Goal: Book appointment/travel/reservation

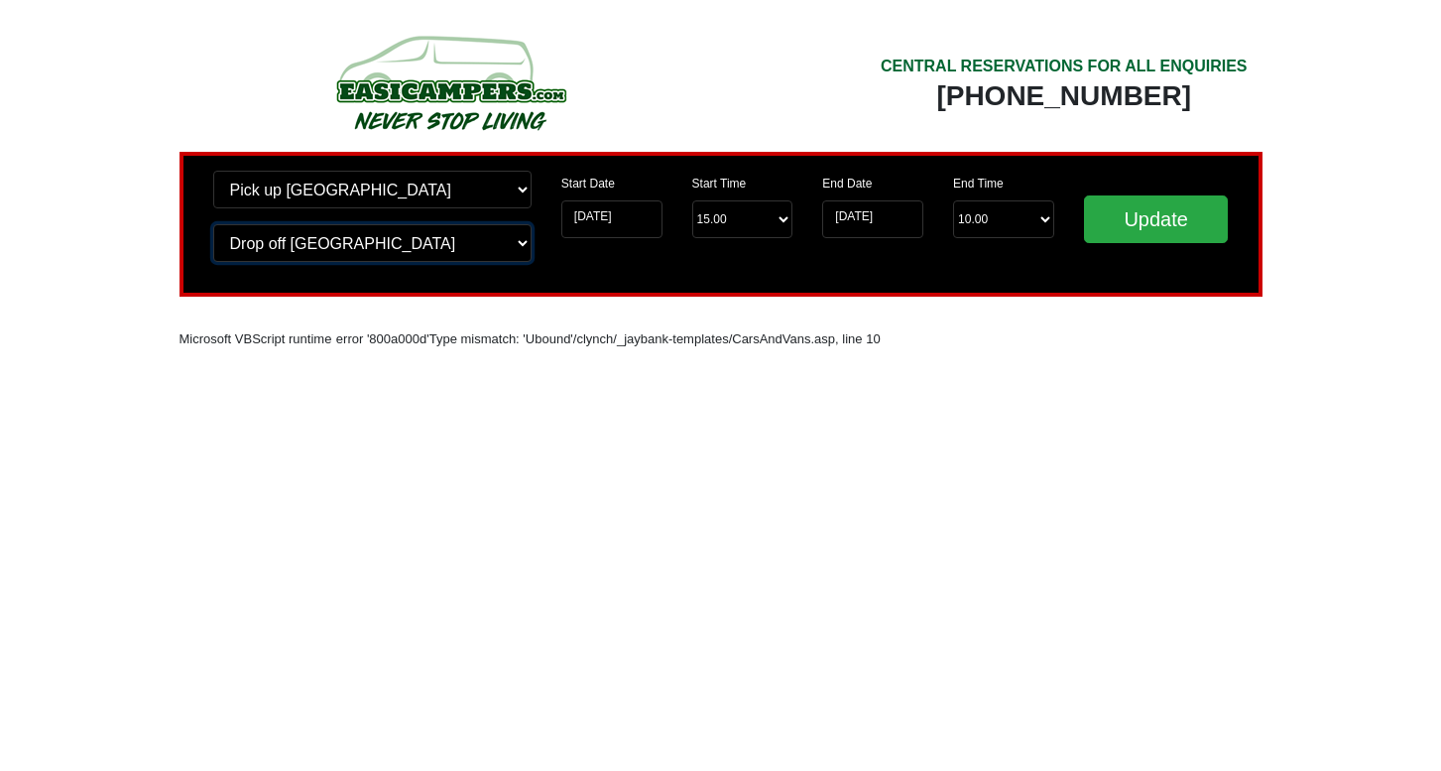
select select "BIR"
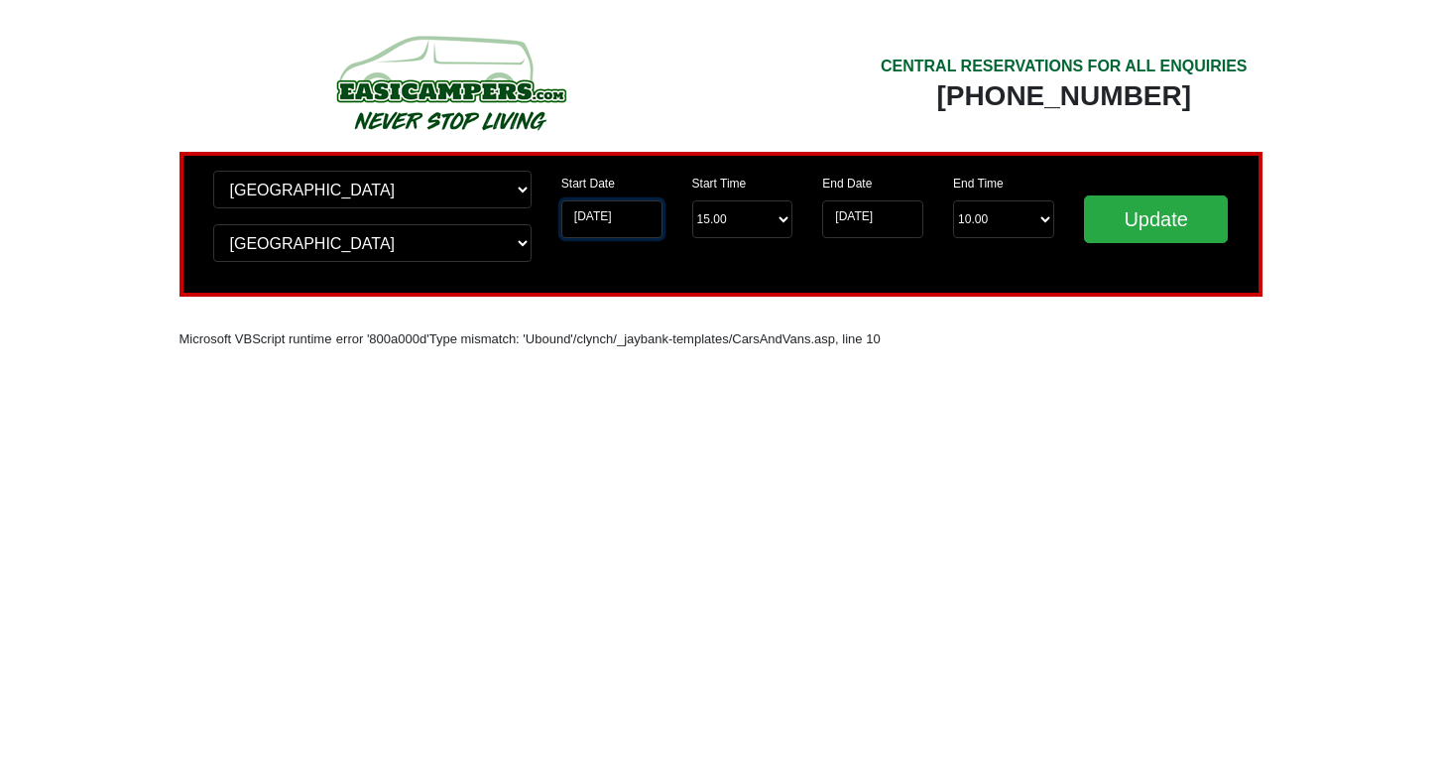
click at [631, 219] on input "[DATE]" at bounding box center [611, 219] width 101 height 38
click at [612, 217] on input "[DATE]" at bounding box center [611, 219] width 101 height 38
click at [1173, 214] on input "Update" at bounding box center [1156, 219] width 145 height 48
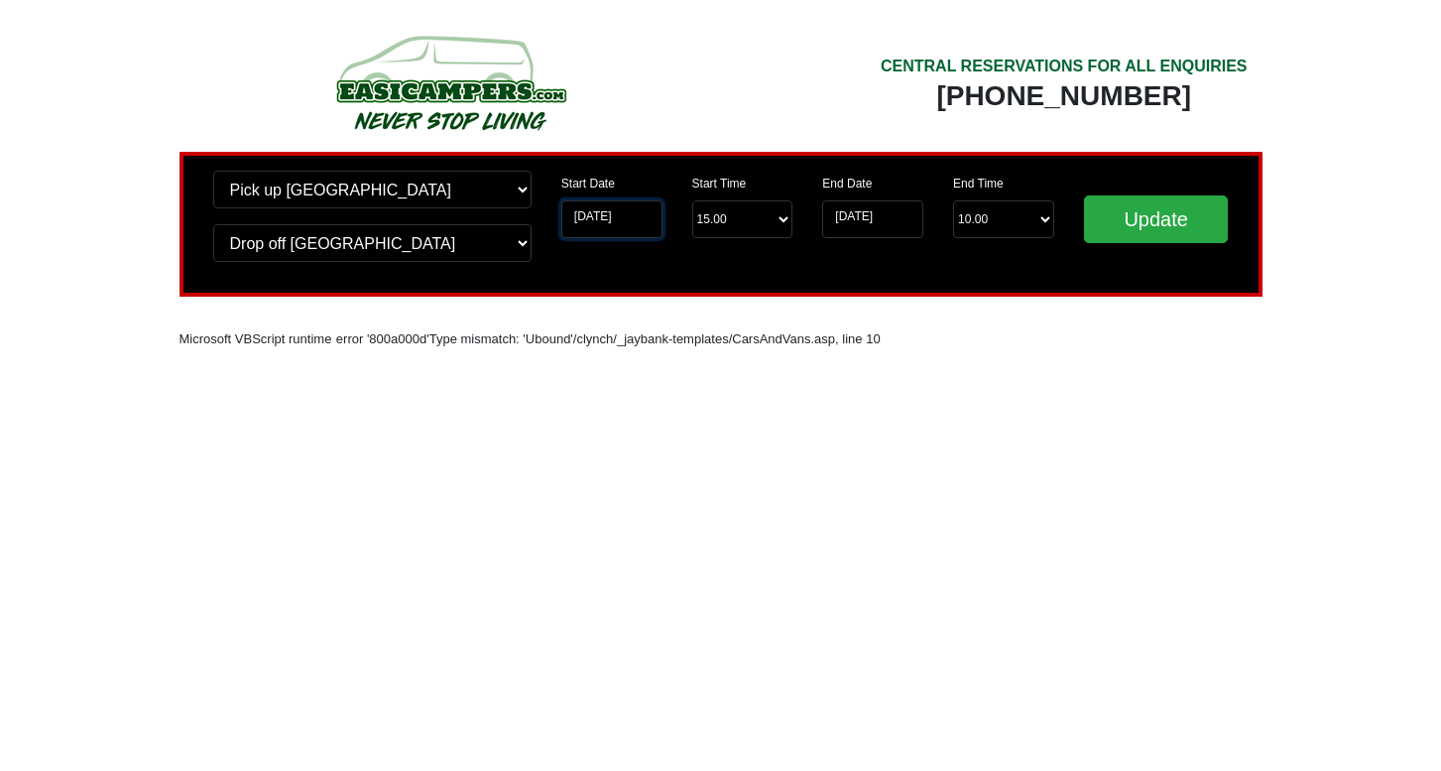
click at [589, 216] on input "[DATE]" at bounding box center [611, 219] width 101 height 38
drag, startPoint x: 573, startPoint y: 217, endPoint x: 648, endPoint y: 222, distance: 74.6
click at [648, 222] on input "[DATE]" at bounding box center [611, 219] width 101 height 38
click at [870, 215] on input "[DATE]" at bounding box center [872, 219] width 101 height 38
click at [625, 219] on input "[DATE]" at bounding box center [611, 219] width 101 height 38
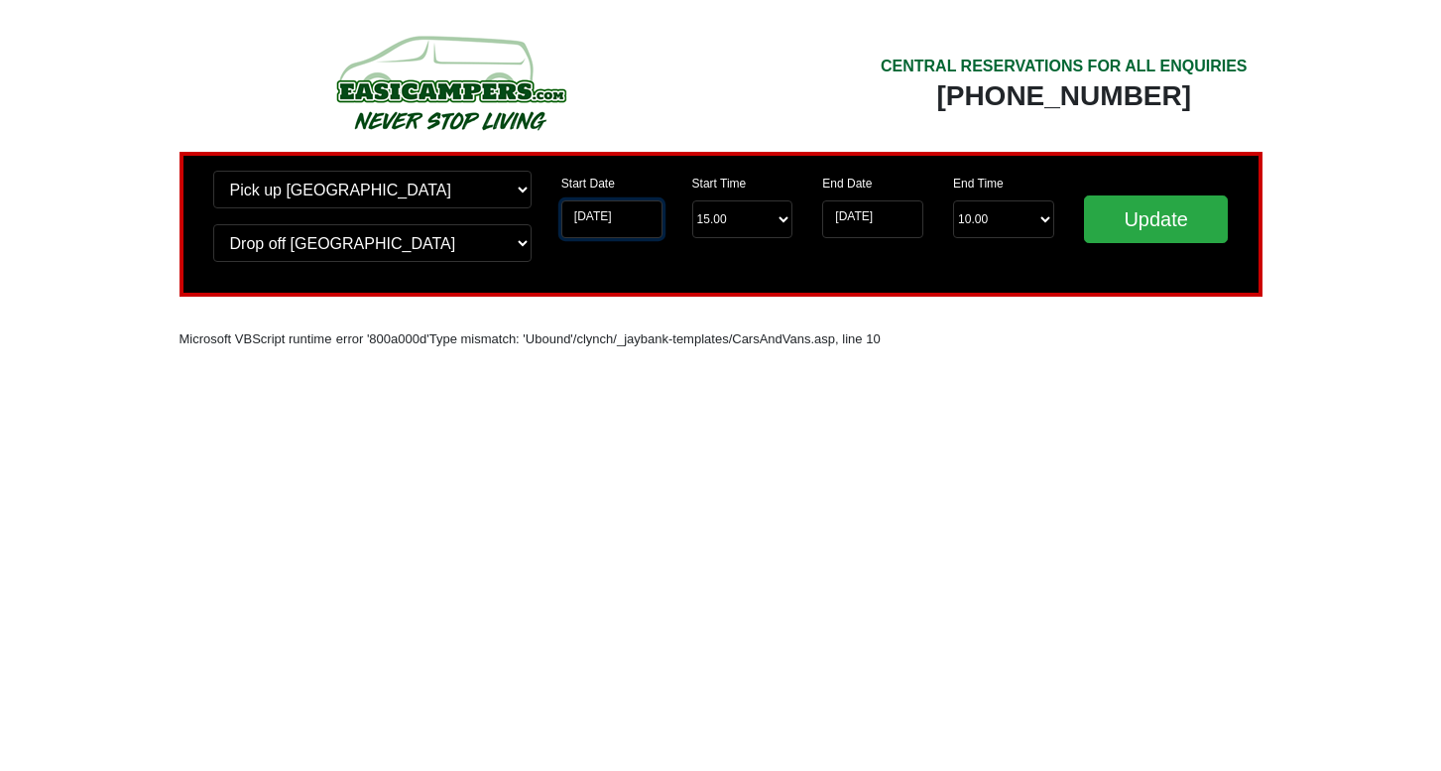
click at [639, 220] on input "[DATE]" at bounding box center [611, 219] width 101 height 38
drag, startPoint x: 644, startPoint y: 219, endPoint x: 566, endPoint y: 226, distance: 77.7
click at [566, 226] on input "[DATE]" at bounding box center [611, 219] width 101 height 38
drag, startPoint x: 573, startPoint y: 216, endPoint x: 632, endPoint y: 225, distance: 59.2
click at [632, 225] on input "[DATE]" at bounding box center [611, 219] width 101 height 38
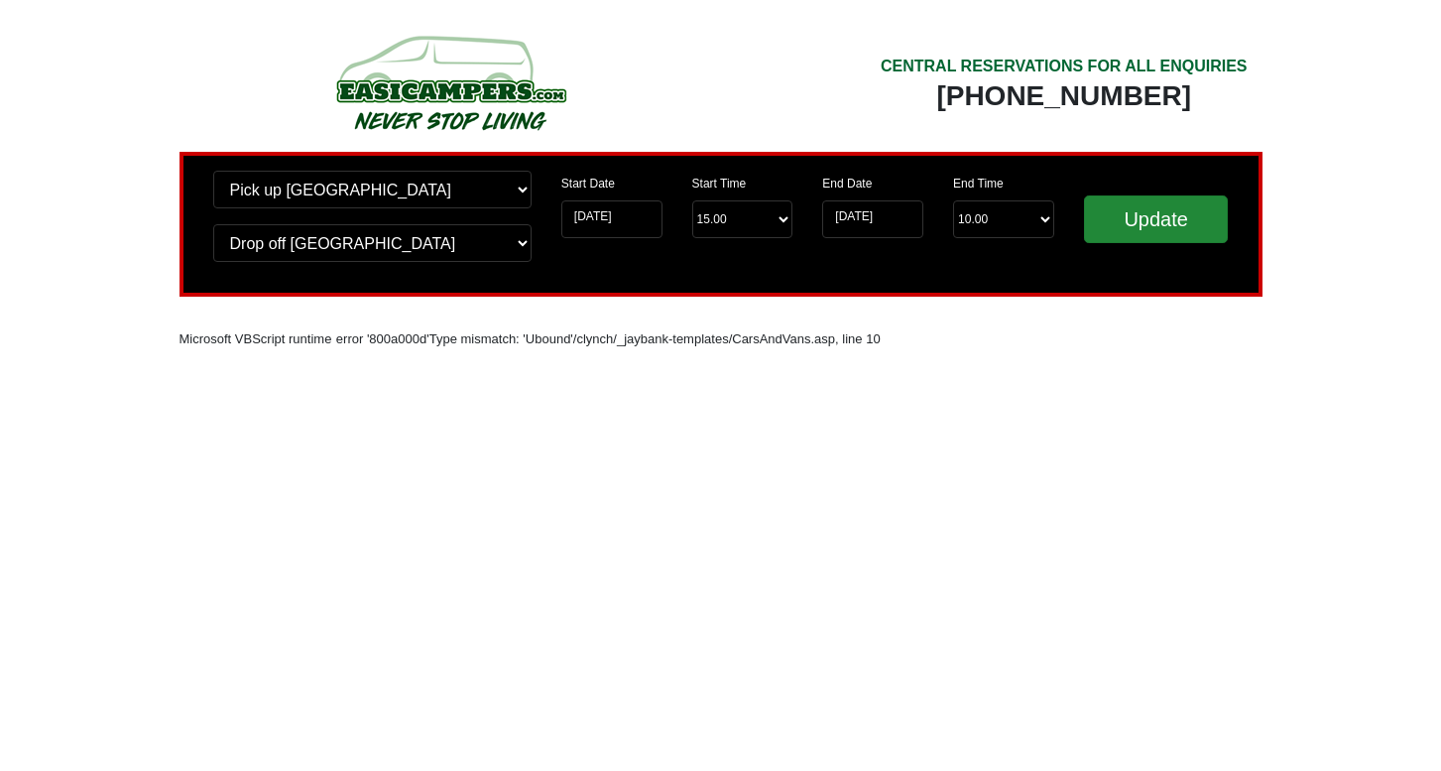
click at [1144, 222] on input "Update" at bounding box center [1156, 219] width 145 height 48
